Goal: Information Seeking & Learning: Understand process/instructions

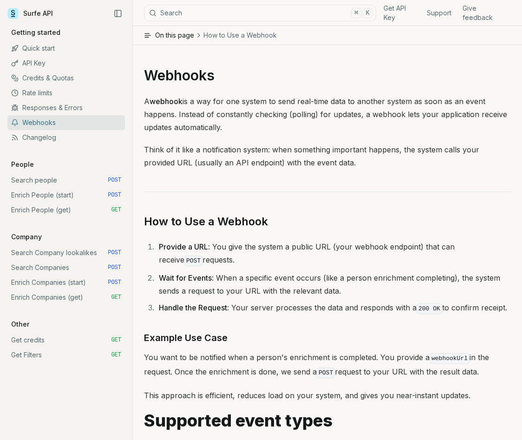
click at [40, 123] on link "Webhooks" at bounding box center [66, 122] width 118 height 15
click at [48, 65] on link "API Key" at bounding box center [66, 63] width 118 height 15
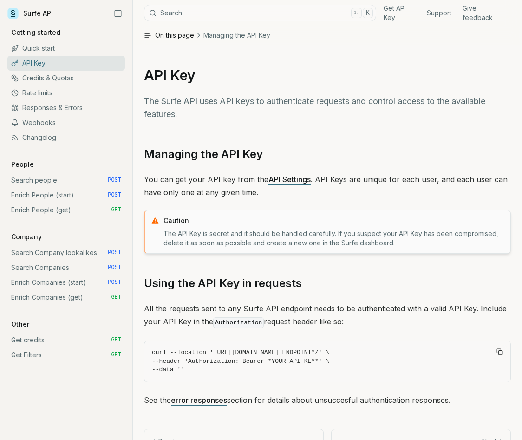
click at [44, 129] on link "Webhooks" at bounding box center [66, 122] width 118 height 15
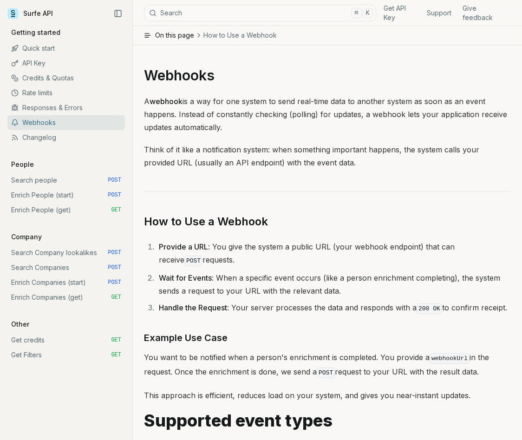
click at [34, 32] on p "Getting started" at bounding box center [35, 32] width 57 height 9
click at [9, 11] on icon at bounding box center [12, 13] width 11 height 11
